Goal: Check status

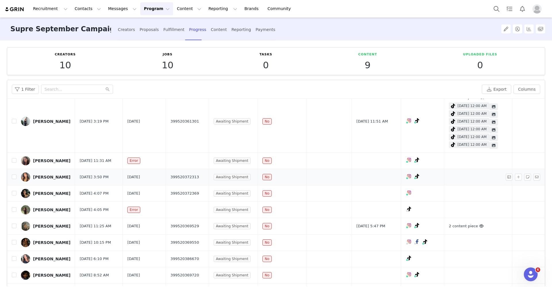
scroll to position [37, 0]
click at [215, 30] on div "Content" at bounding box center [219, 29] width 16 height 15
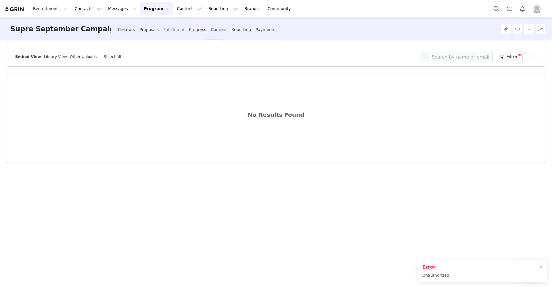
click at [166, 28] on div "Fulfillment" at bounding box center [173, 29] width 21 height 15
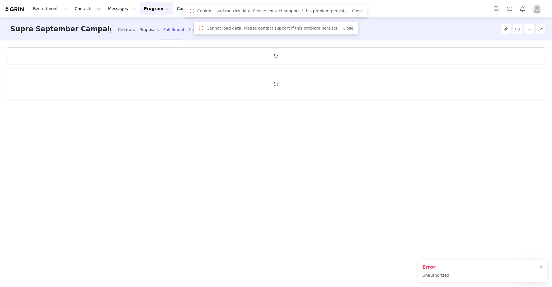
click at [194, 30] on div "Progress" at bounding box center [197, 29] width 17 height 15
